Goal: Understand process/instructions: Learn how to perform a task or action

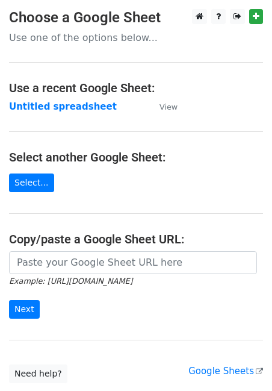
scroll to position [89, 0]
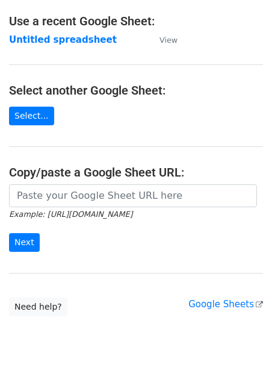
scroll to position [89, 0]
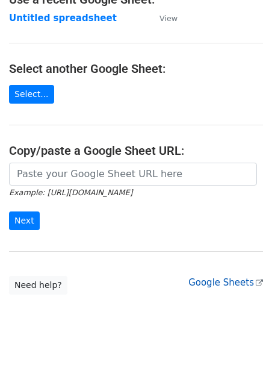
click at [237, 283] on link "Google Sheets" at bounding box center [226, 282] width 75 height 11
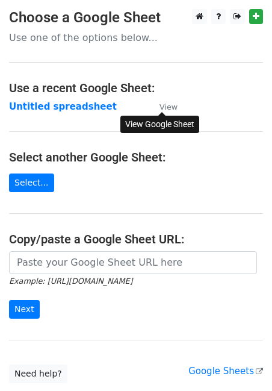
click at [168, 105] on small "View" at bounding box center [169, 106] width 18 height 9
